Goal: Task Accomplishment & Management: Complete application form

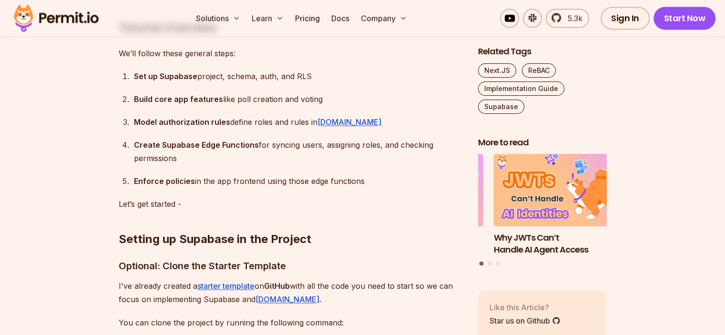
scroll to position [1481, 0]
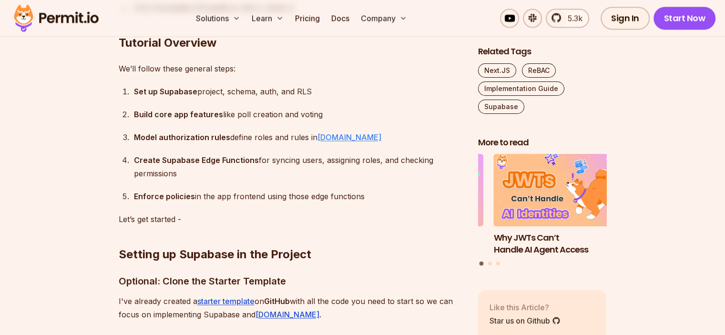
click at [324, 137] on link "Permit.io" at bounding box center [349, 138] width 64 height 10
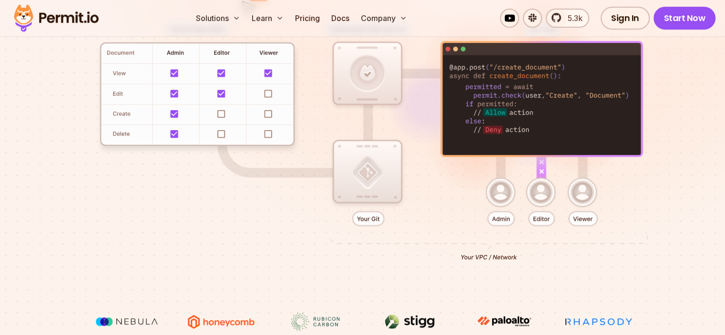
scroll to position [158, 0]
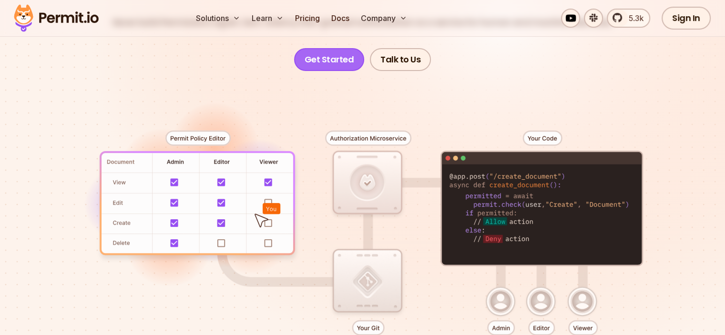
click at [332, 64] on link "Get Started" at bounding box center [329, 59] width 71 height 23
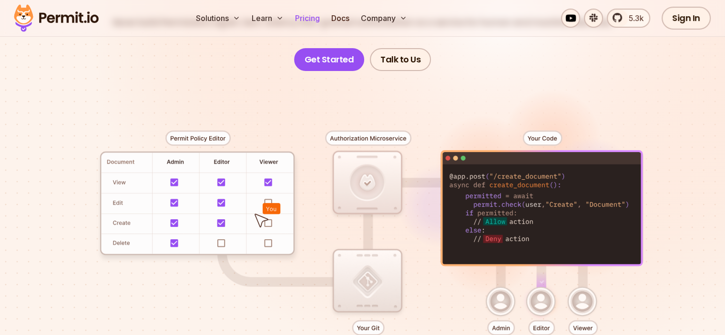
click at [324, 11] on link "Pricing" at bounding box center [307, 18] width 32 height 19
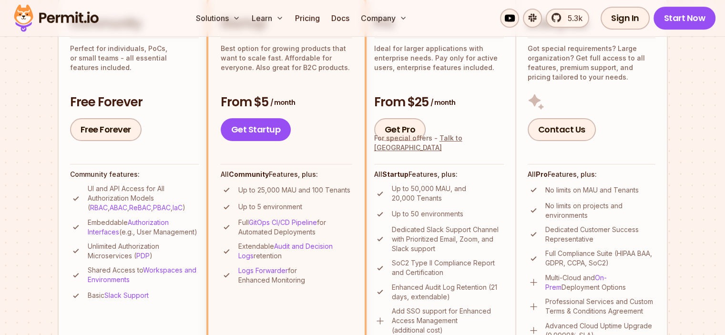
scroll to position [256, 0]
click at [632, 25] on link "Sign In" at bounding box center [625, 18] width 49 height 23
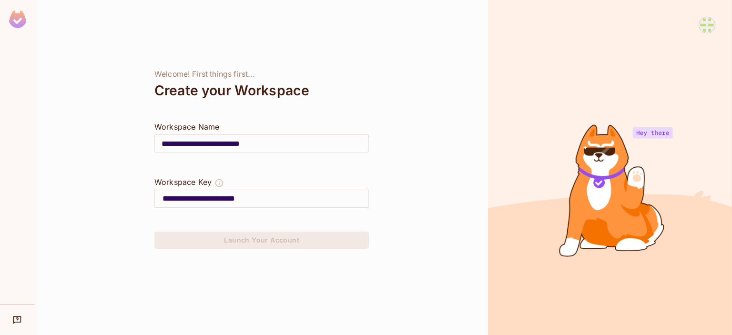
drag, startPoint x: 0, startPoint y: 0, endPoint x: 160, endPoint y: 139, distance: 211.5
click at [160, 139] on input "**********" at bounding box center [262, 143] width 214 height 27
type input "*"
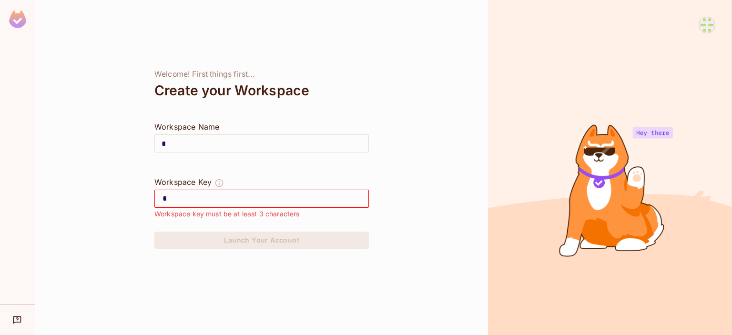
type input "*"
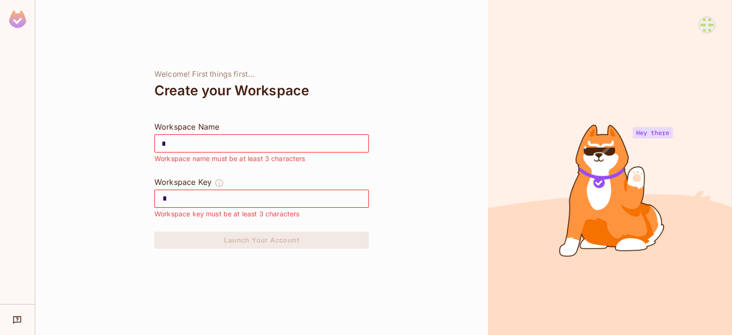
click at [183, 196] on input "*" at bounding box center [266, 198] width 206 height 15
click at [189, 197] on input "*" at bounding box center [266, 198] width 206 height 15
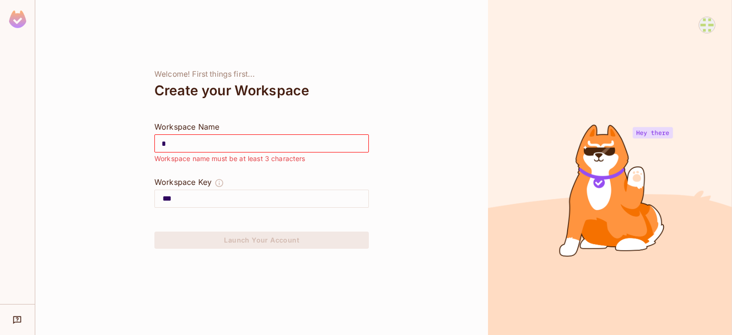
type input "***"
click at [205, 148] on input "*" at bounding box center [262, 143] width 214 height 27
type input "*"
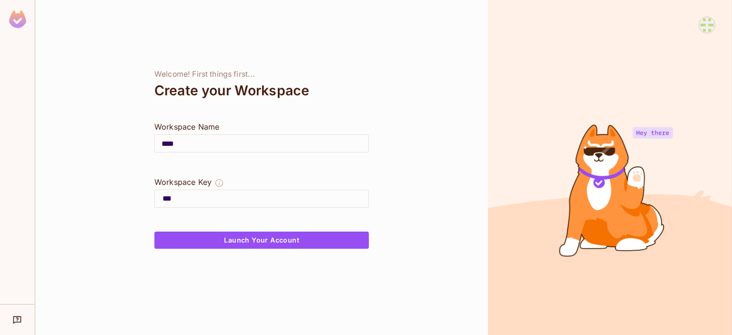
type input "****"
click at [181, 194] on input "***" at bounding box center [266, 198] width 206 height 15
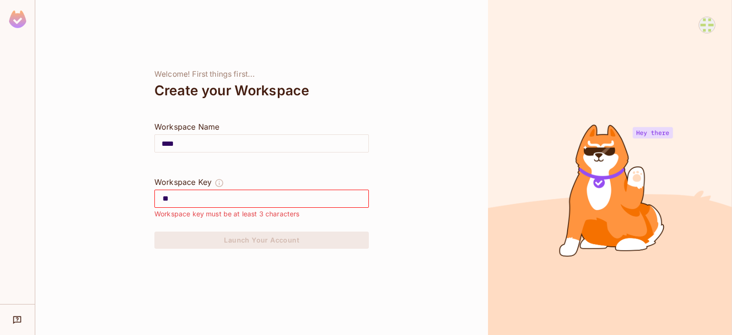
type input "*"
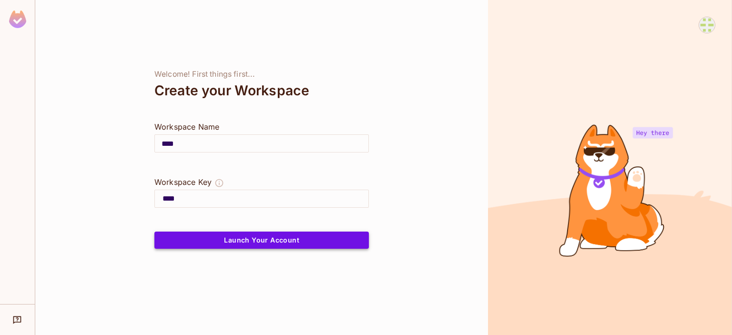
type input "****"
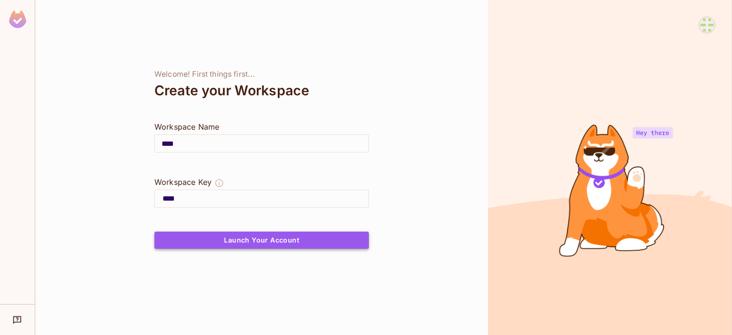
click at [187, 238] on button "Launch Your Account" at bounding box center [261, 240] width 214 height 17
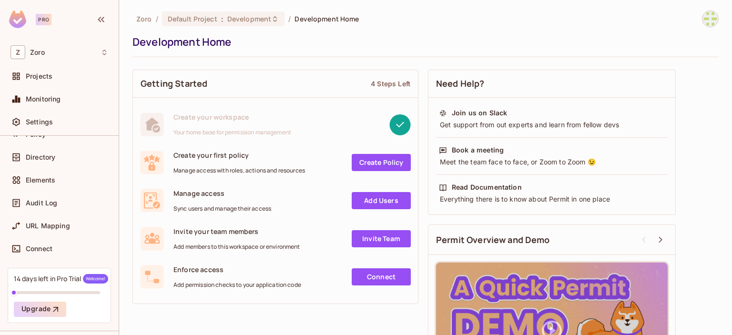
scroll to position [71, 0]
click at [34, 98] on span "Monitoring" at bounding box center [43, 99] width 35 height 8
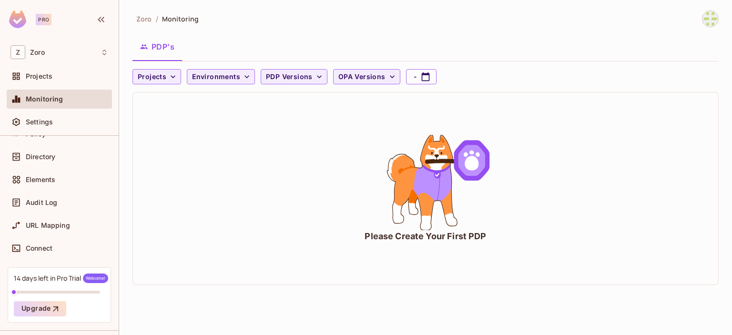
click at [48, 282] on div "14 days left in Pro Trial Welcome!" at bounding box center [61, 279] width 94 height 10
click at [50, 306] on button "Upgrade" at bounding box center [40, 308] width 52 height 15
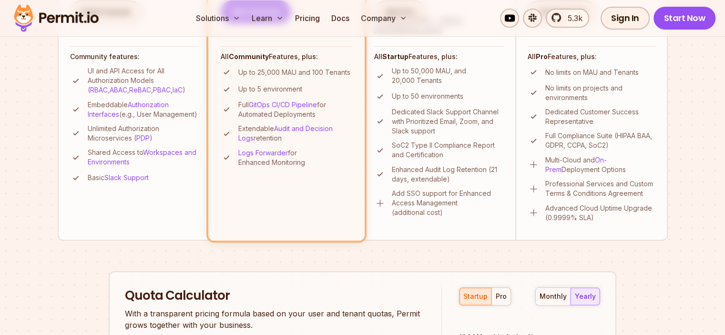
scroll to position [353, 0]
